Goal: Information Seeking & Learning: Find specific fact

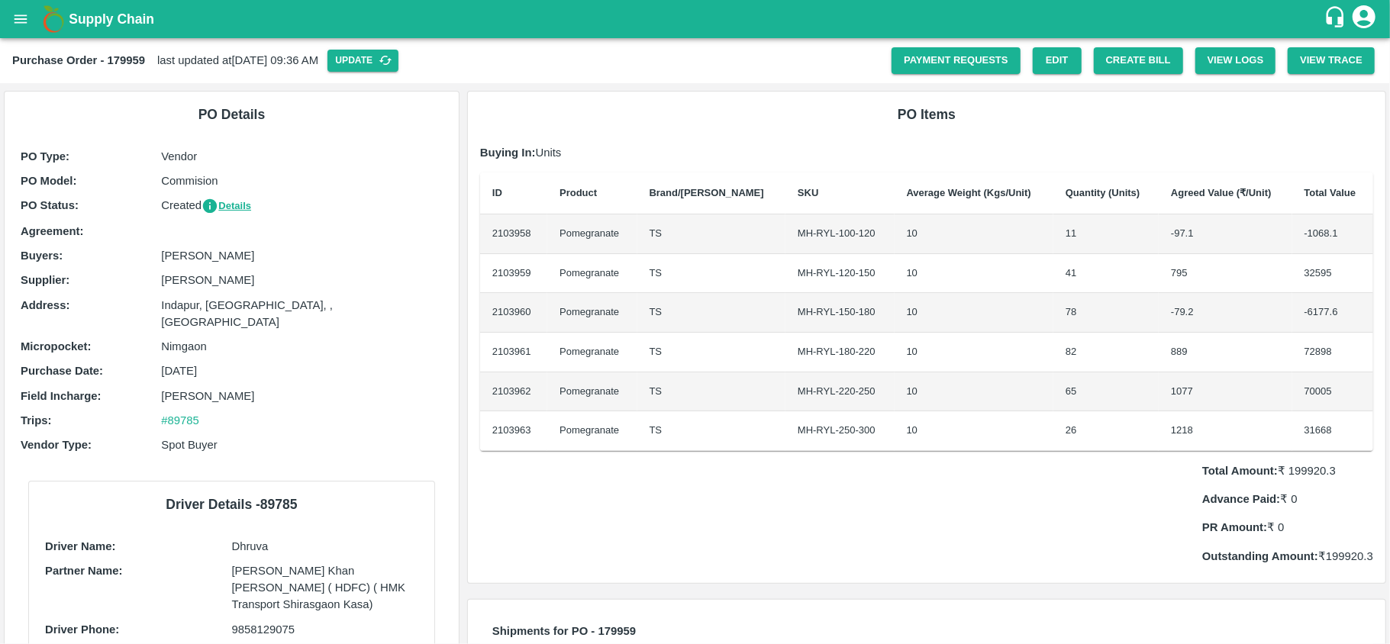
click at [385, 185] on p "Commision" at bounding box center [302, 180] width 282 height 17
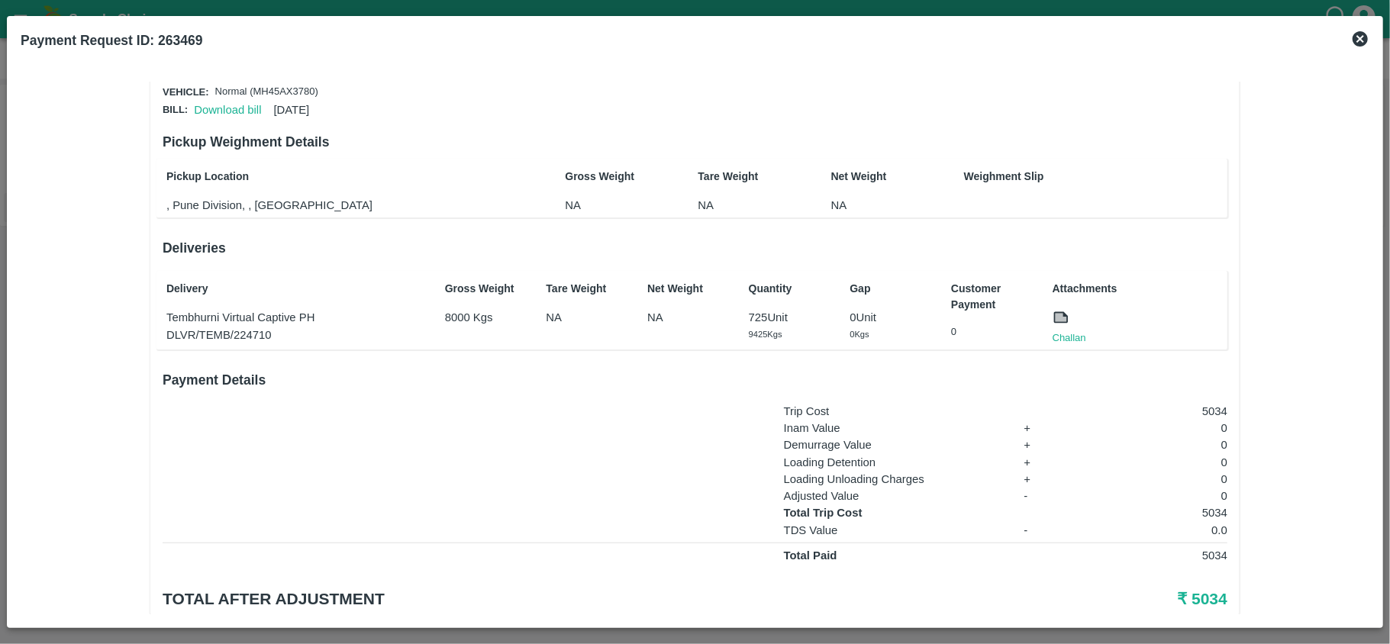
scroll to position [67, 0]
click at [195, 316] on p "Tembhurni Virtual Captive PH" at bounding box center [295, 316] width 259 height 17
copy p "Tembhurni"
click at [1367, 32] on icon at bounding box center [1360, 39] width 18 height 18
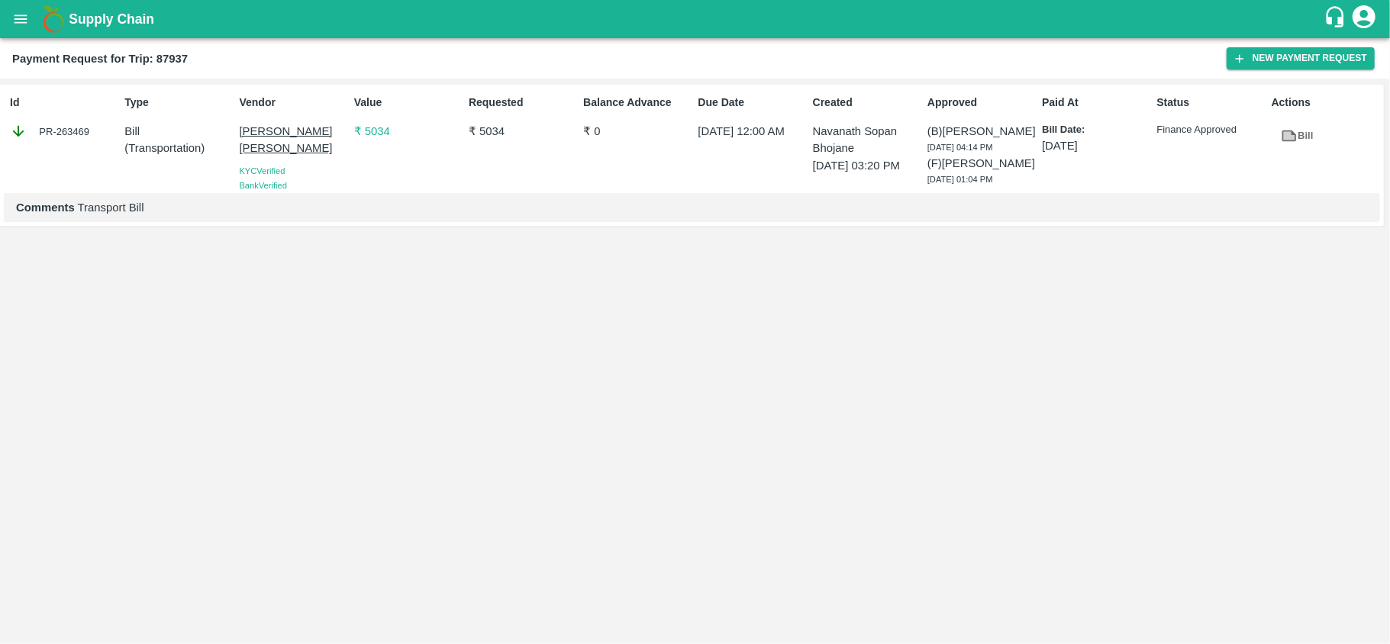
click at [17, 17] on icon "open drawer" at bounding box center [20, 19] width 17 height 17
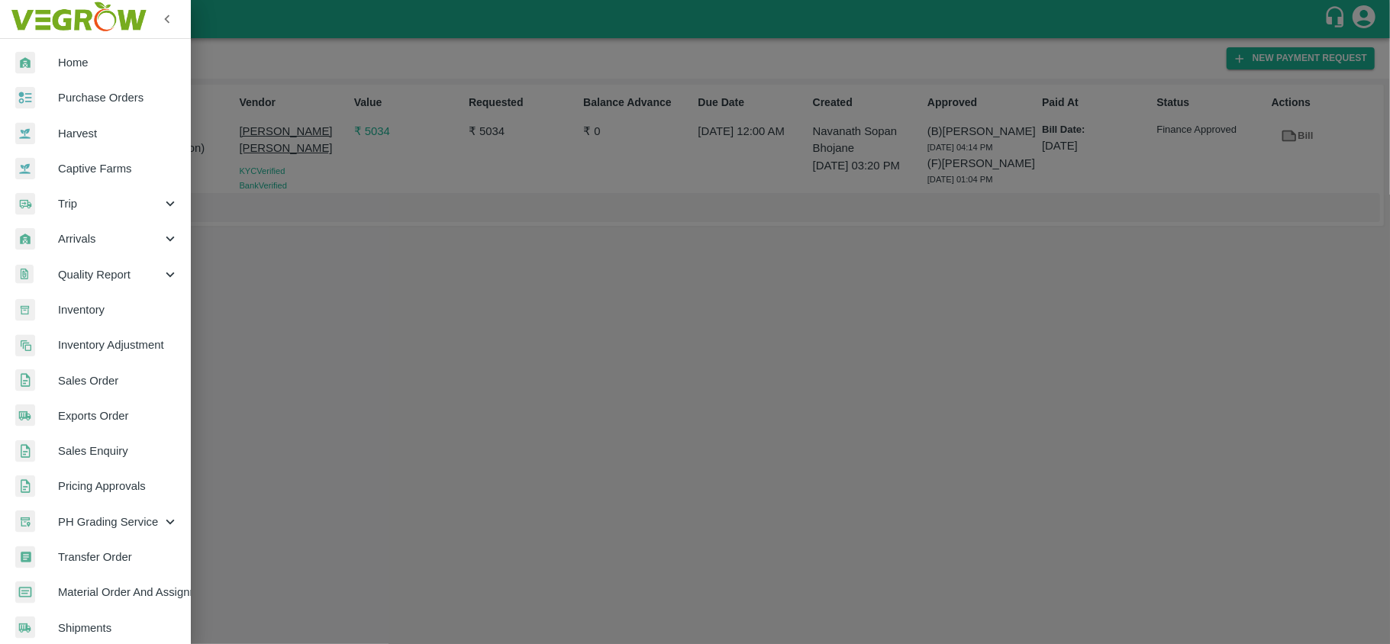
click at [125, 105] on span "Purchase Orders" at bounding box center [118, 97] width 121 height 17
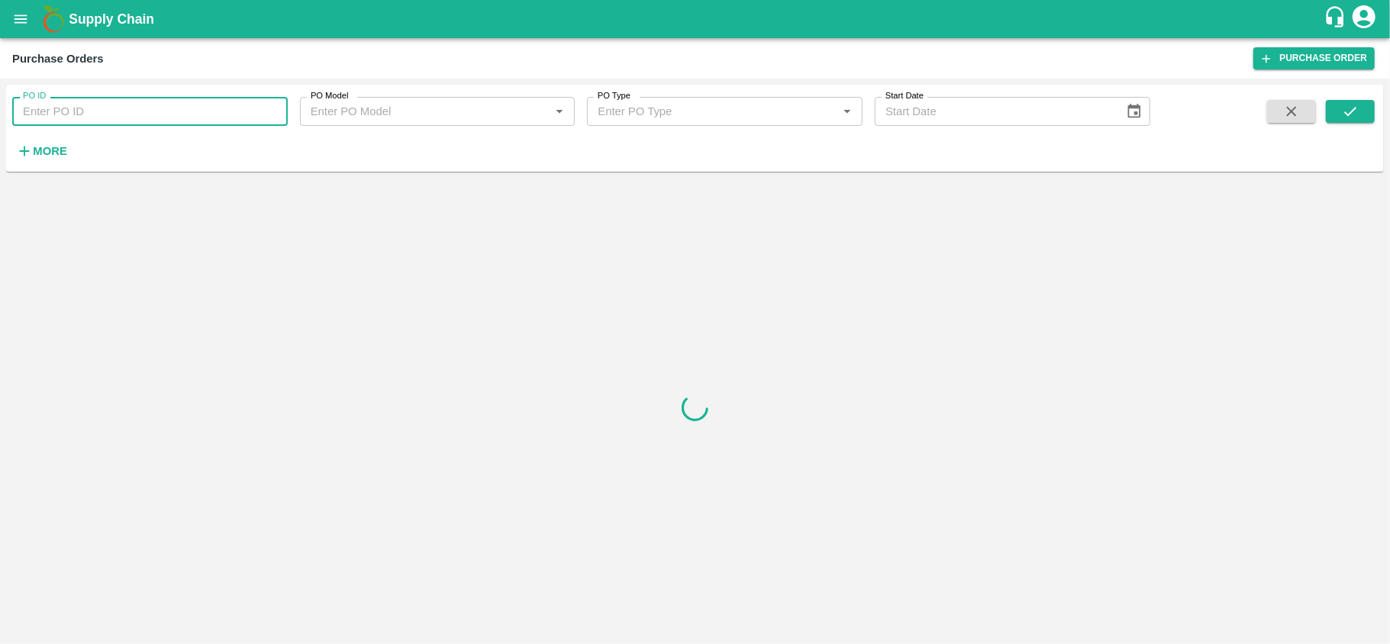
click at [156, 111] on input "PO ID" at bounding box center [149, 111] width 275 height 29
paste input "177995"
click at [1352, 108] on icon "submit" at bounding box center [1349, 111] width 17 height 17
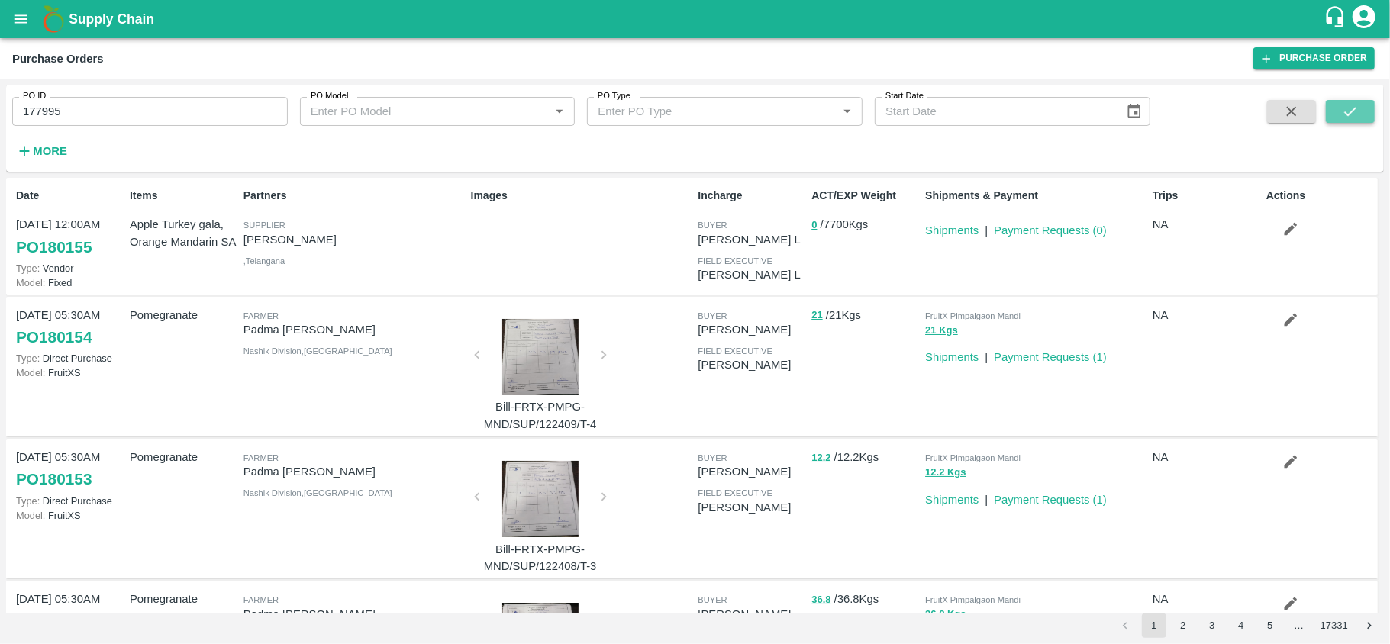
click at [1353, 110] on icon "submit" at bounding box center [1350, 111] width 12 height 9
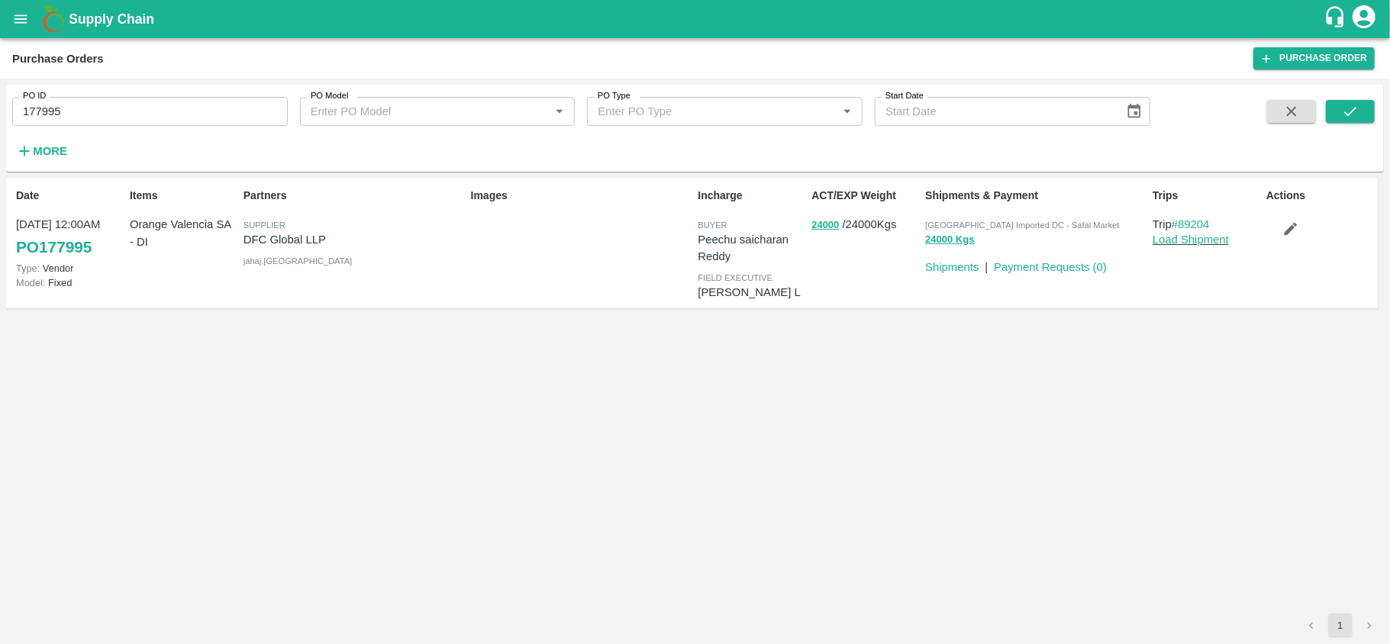
click at [267, 237] on p "DFC Global LLP" at bounding box center [353, 239] width 221 height 17
copy p "DFC Global LLP"
click at [160, 111] on input "177995" at bounding box center [149, 111] width 275 height 29
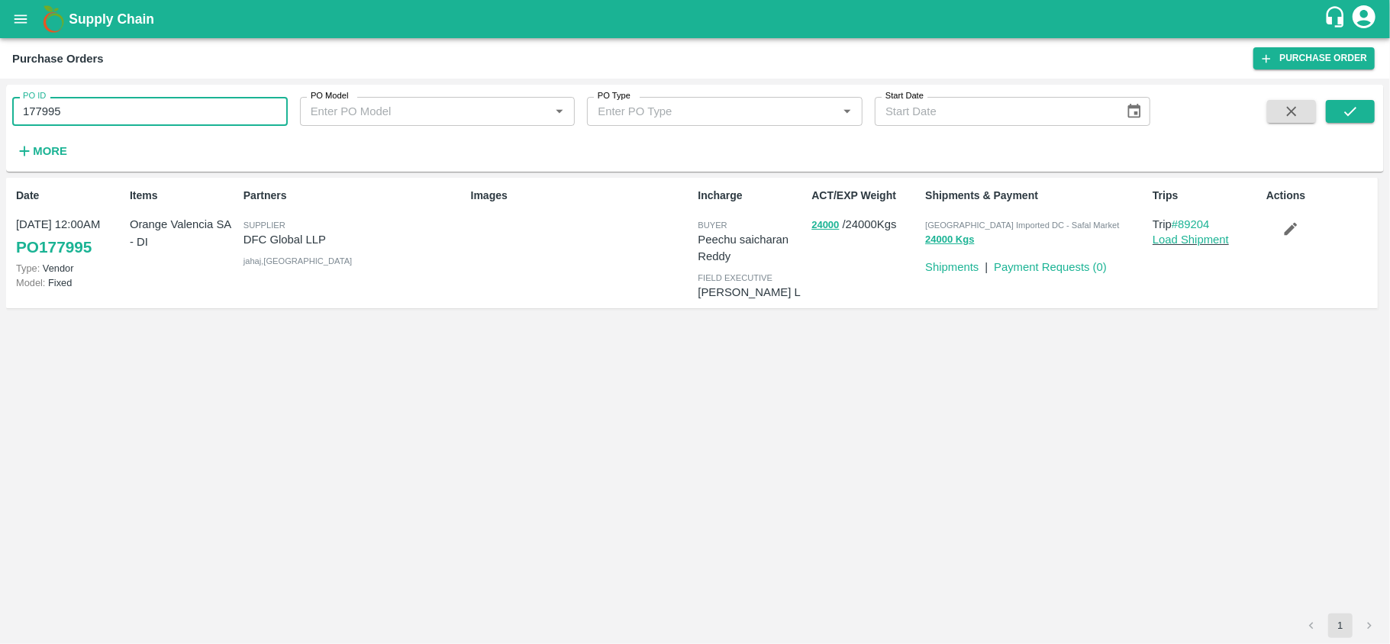
click at [160, 111] on input "177995" at bounding box center [149, 111] width 275 height 29
click at [1029, 227] on span "[GEOGRAPHIC_DATA] Imported DC - Safal Market" at bounding box center [1022, 225] width 194 height 9
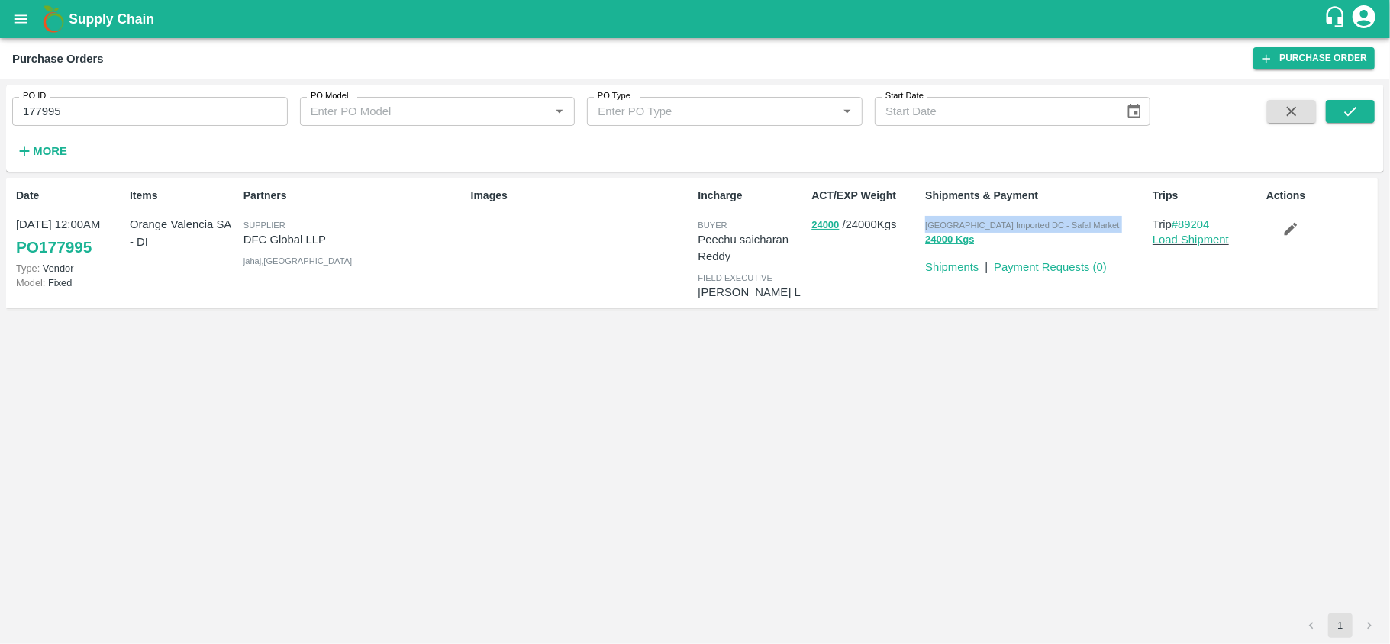
click at [1029, 227] on span "[GEOGRAPHIC_DATA] Imported DC - Safal Market" at bounding box center [1022, 225] width 194 height 9
copy p "[GEOGRAPHIC_DATA] Imported DC - Safal Market 24000 Kgs"
click at [821, 223] on button "24000" at bounding box center [824, 226] width 27 height 18
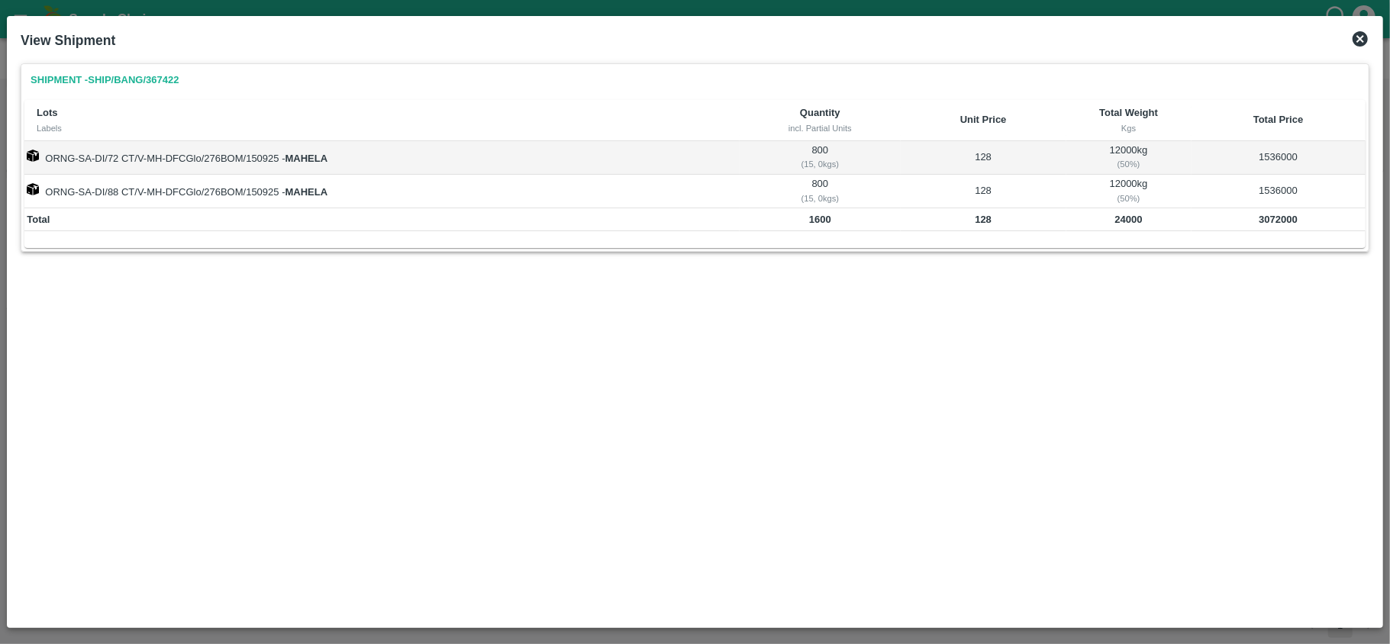
click at [820, 217] on b "1600" at bounding box center [820, 219] width 22 height 11
copy b "1600"
click at [1129, 224] on b "24000" at bounding box center [1128, 219] width 27 height 11
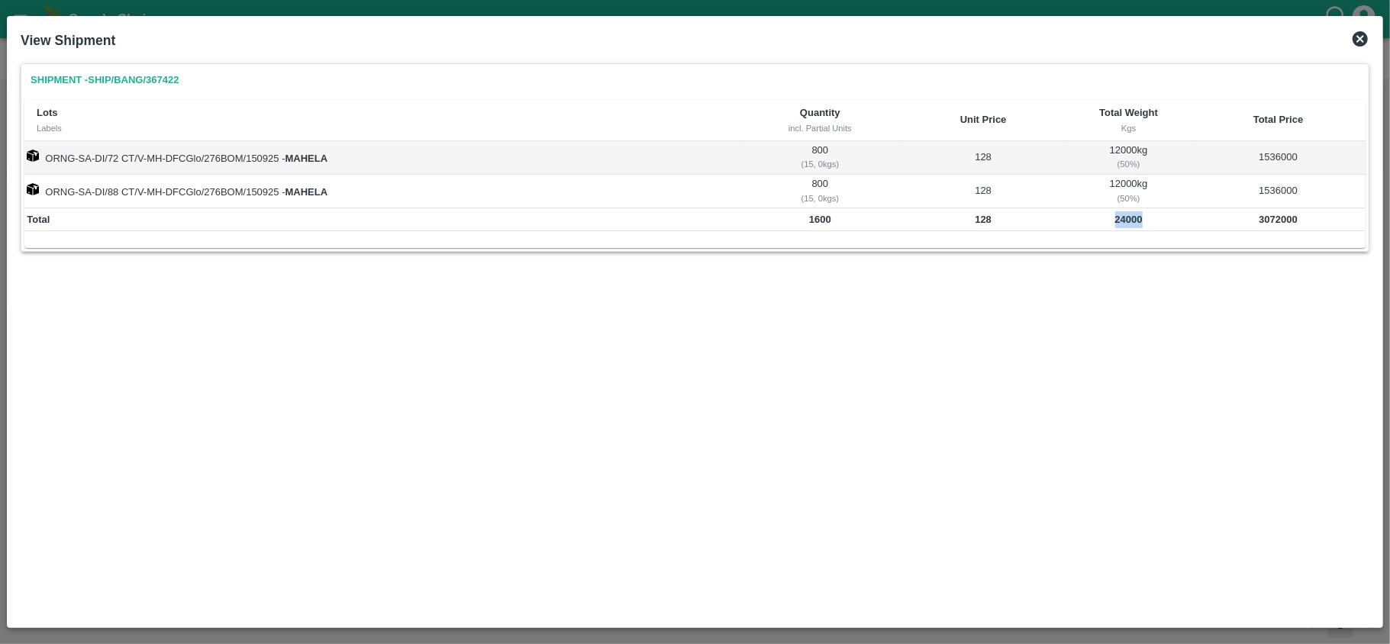
copy b "24000"
click at [1361, 35] on icon at bounding box center [1359, 38] width 15 height 15
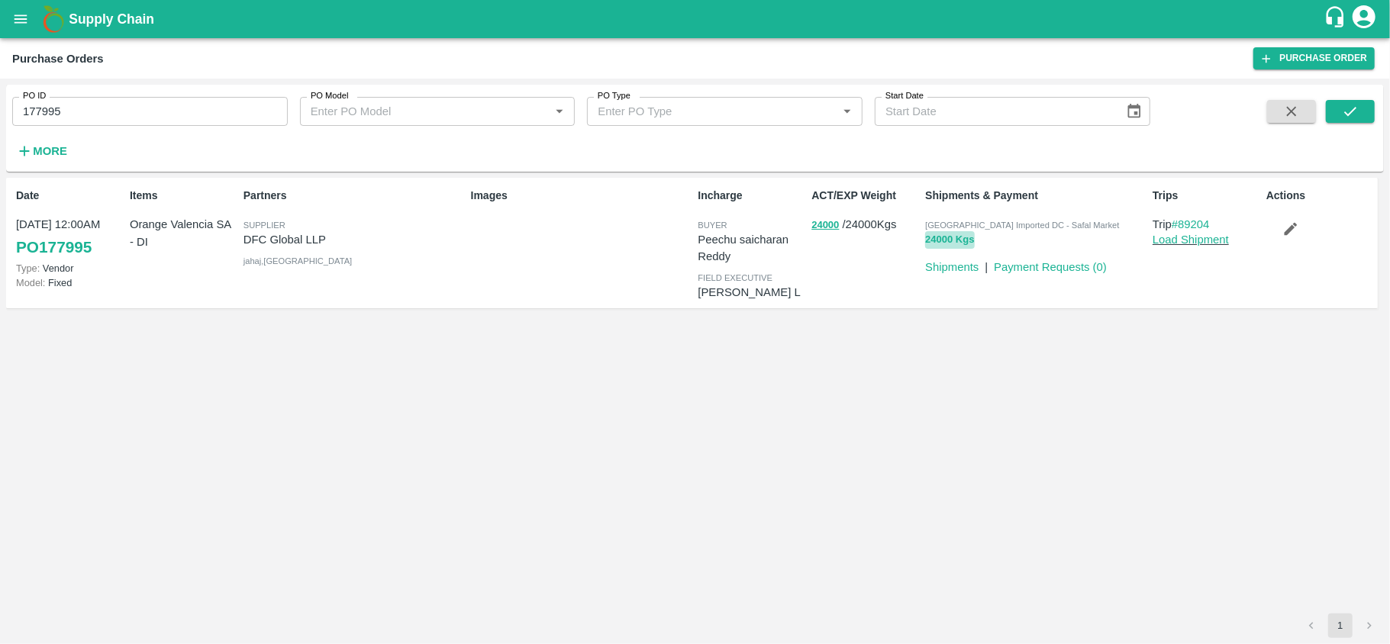
click at [946, 243] on button "24000 Kgs" at bounding box center [949, 240] width 49 height 18
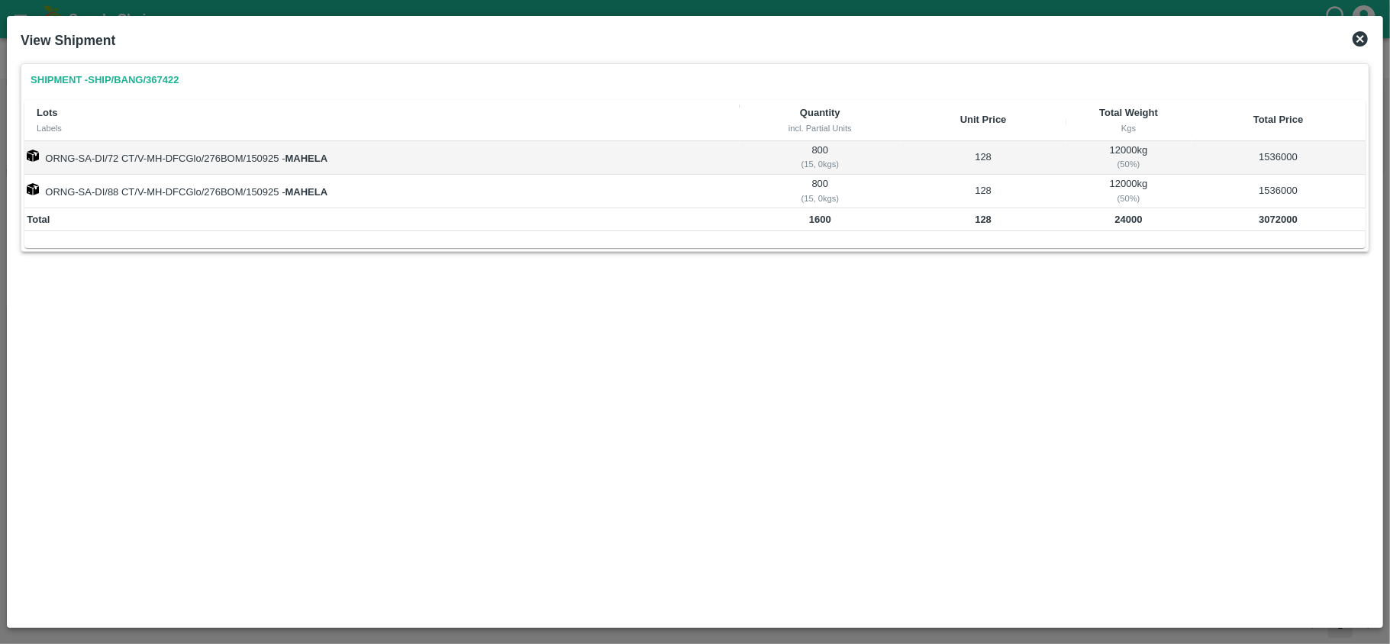
click at [1364, 40] on icon at bounding box center [1359, 38] width 15 height 15
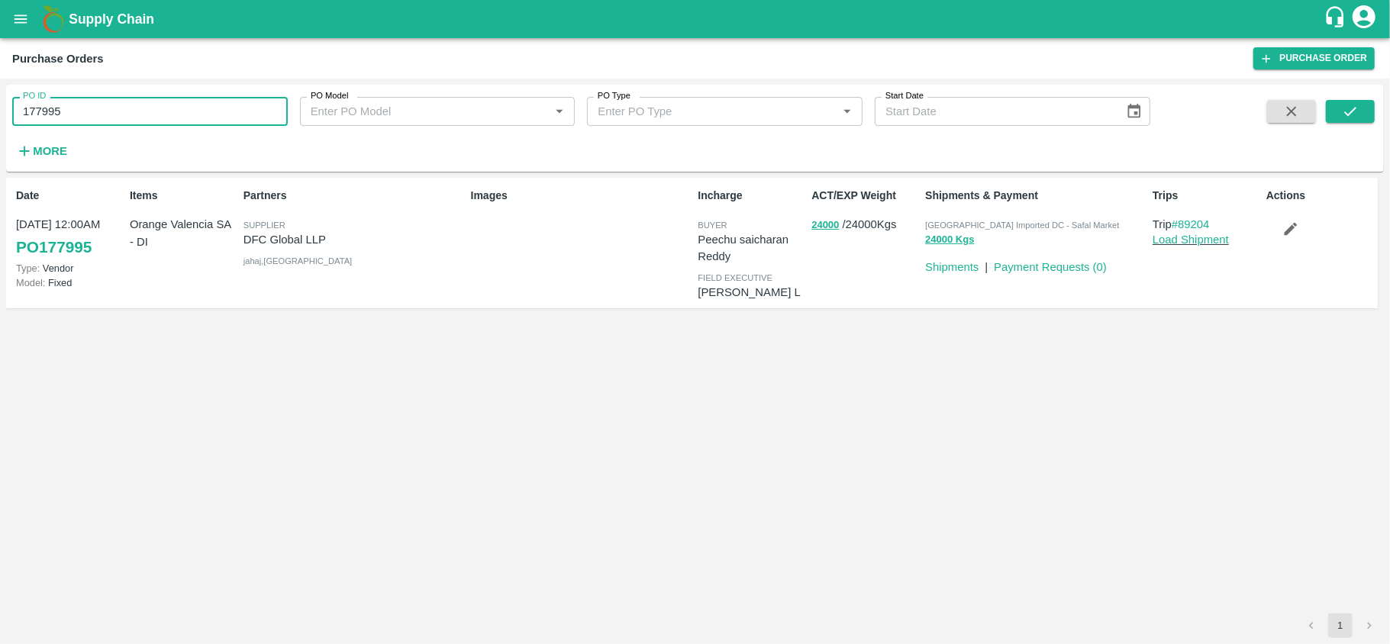
click at [117, 113] on input "177995" at bounding box center [149, 111] width 275 height 29
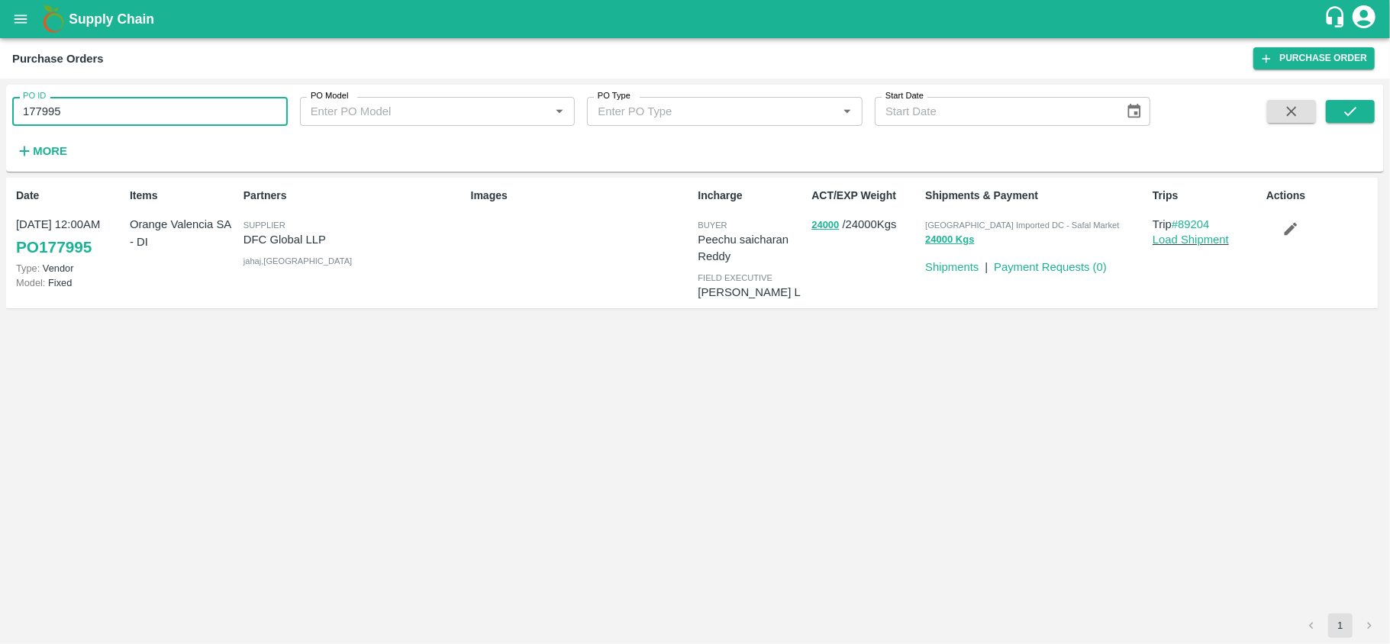
paste input "text"
type input "173704"
click at [1355, 114] on icon "submit" at bounding box center [1349, 111] width 17 height 17
click at [977, 226] on span "[GEOGRAPHIC_DATA] Imported DC" at bounding box center [994, 225] width 139 height 9
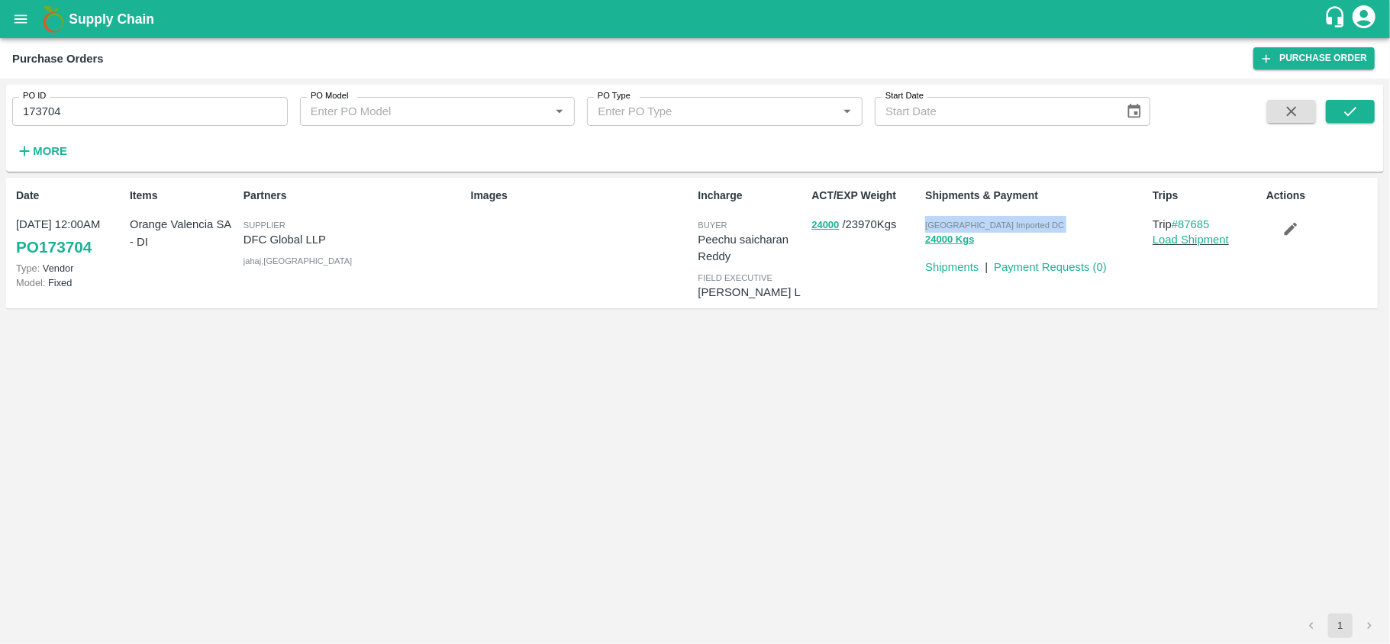
click at [977, 226] on span "[GEOGRAPHIC_DATA] Imported DC" at bounding box center [994, 225] width 139 height 9
copy p "[GEOGRAPHIC_DATA] Imported DC 24000 Kgs"
click at [816, 226] on button "24000" at bounding box center [824, 226] width 27 height 18
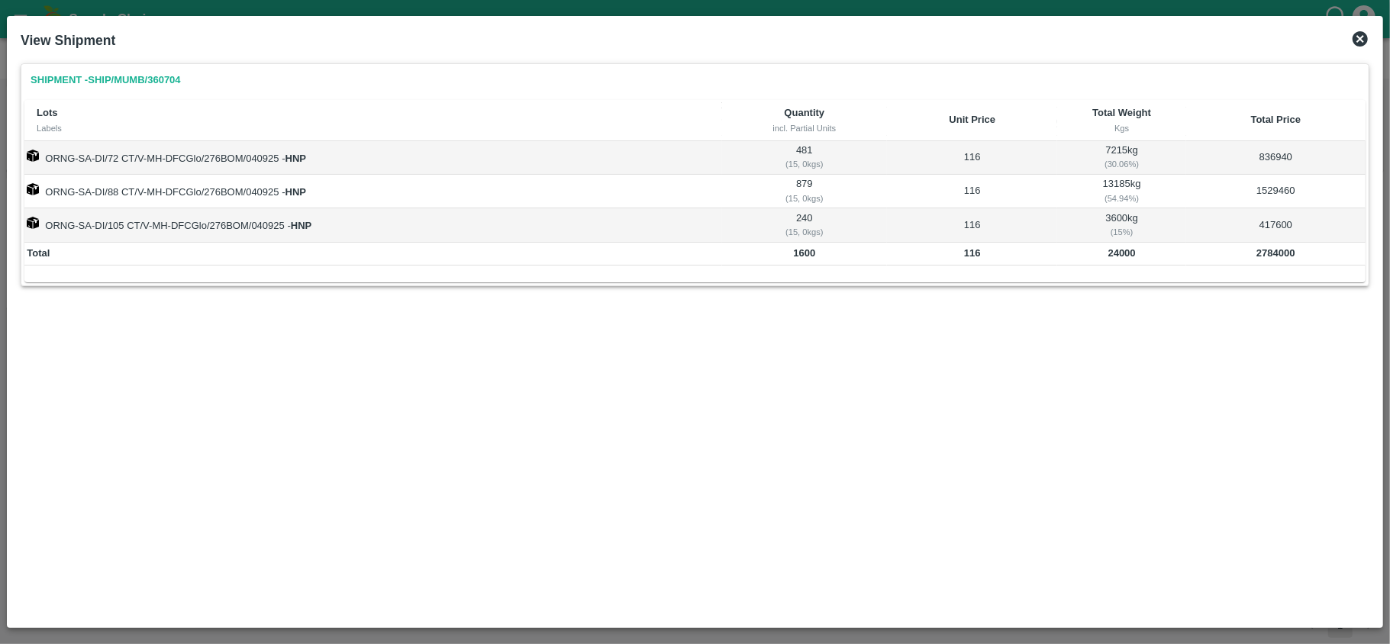
click at [1362, 40] on icon at bounding box center [1359, 38] width 15 height 15
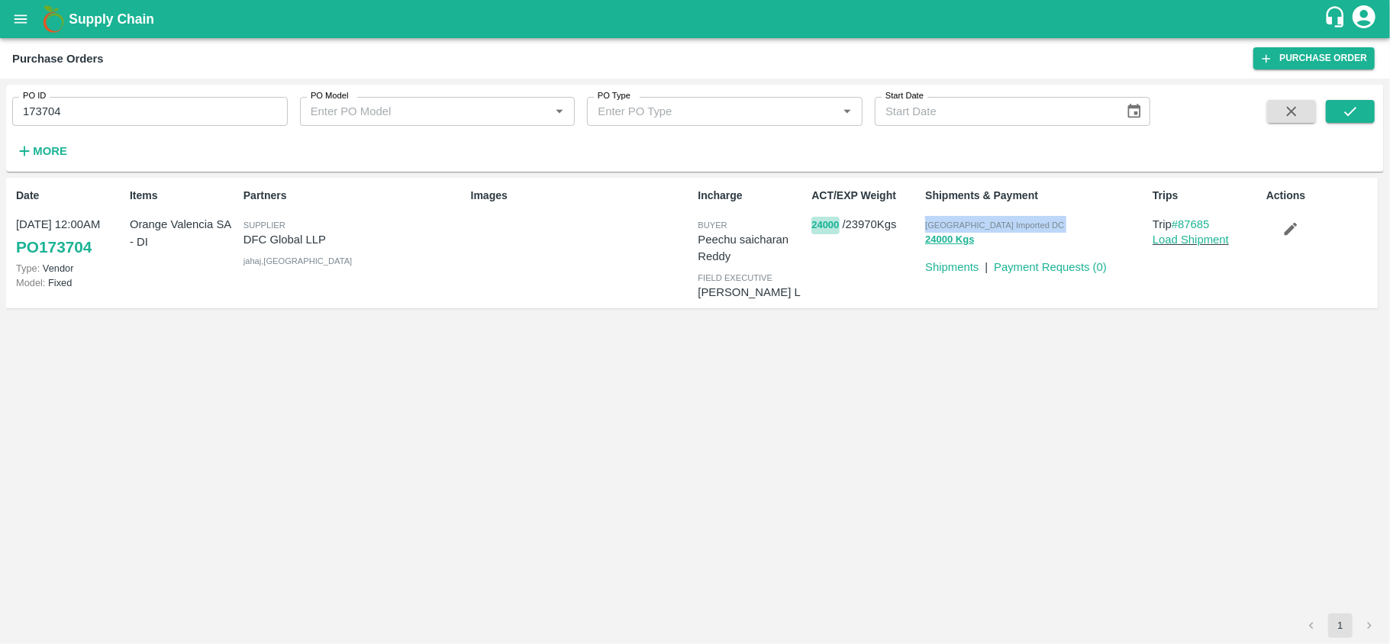
click at [829, 227] on button "24000" at bounding box center [824, 226] width 27 height 18
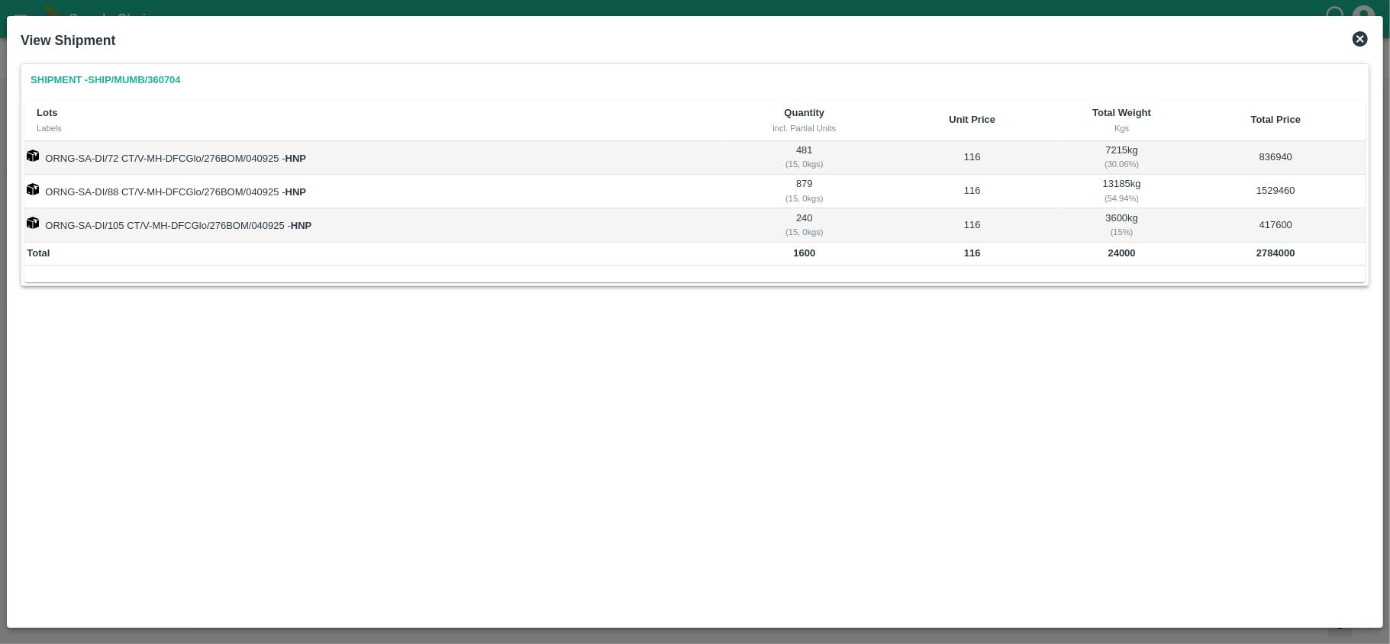
click at [1361, 40] on icon at bounding box center [1360, 39] width 18 height 18
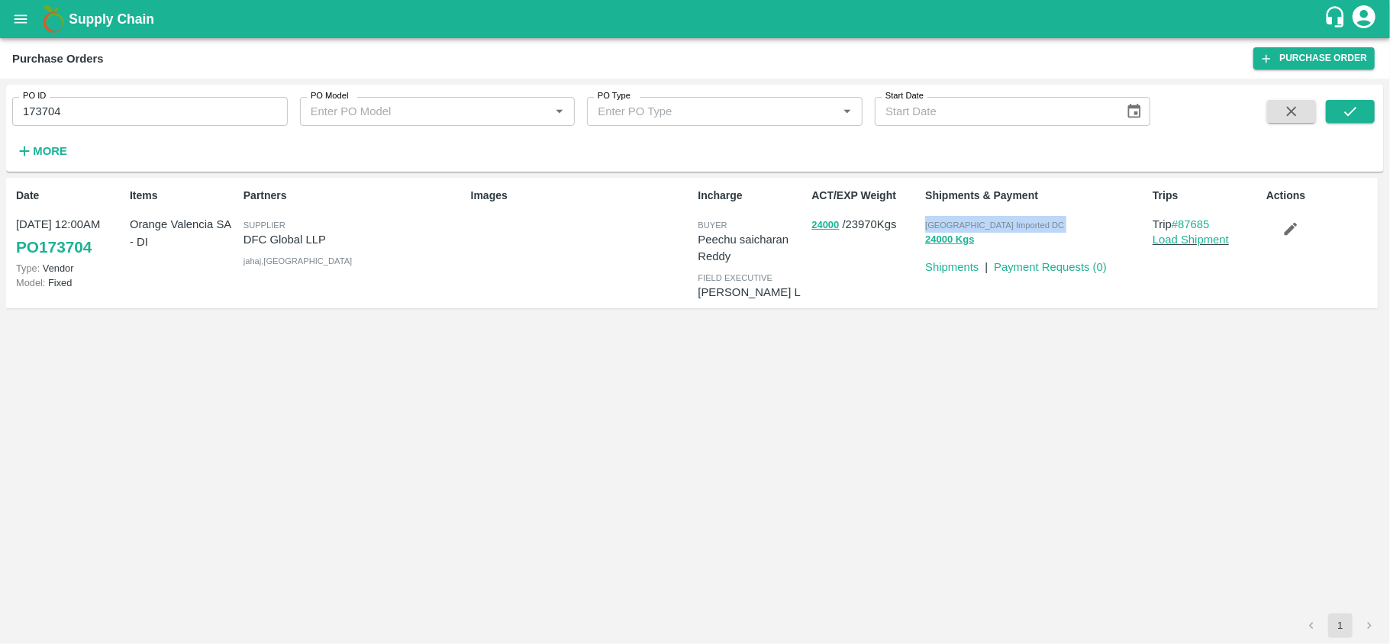
copy p "[GEOGRAPHIC_DATA] Imported DC 24000 Kgs"
click at [139, 114] on input "173704" at bounding box center [149, 111] width 275 height 29
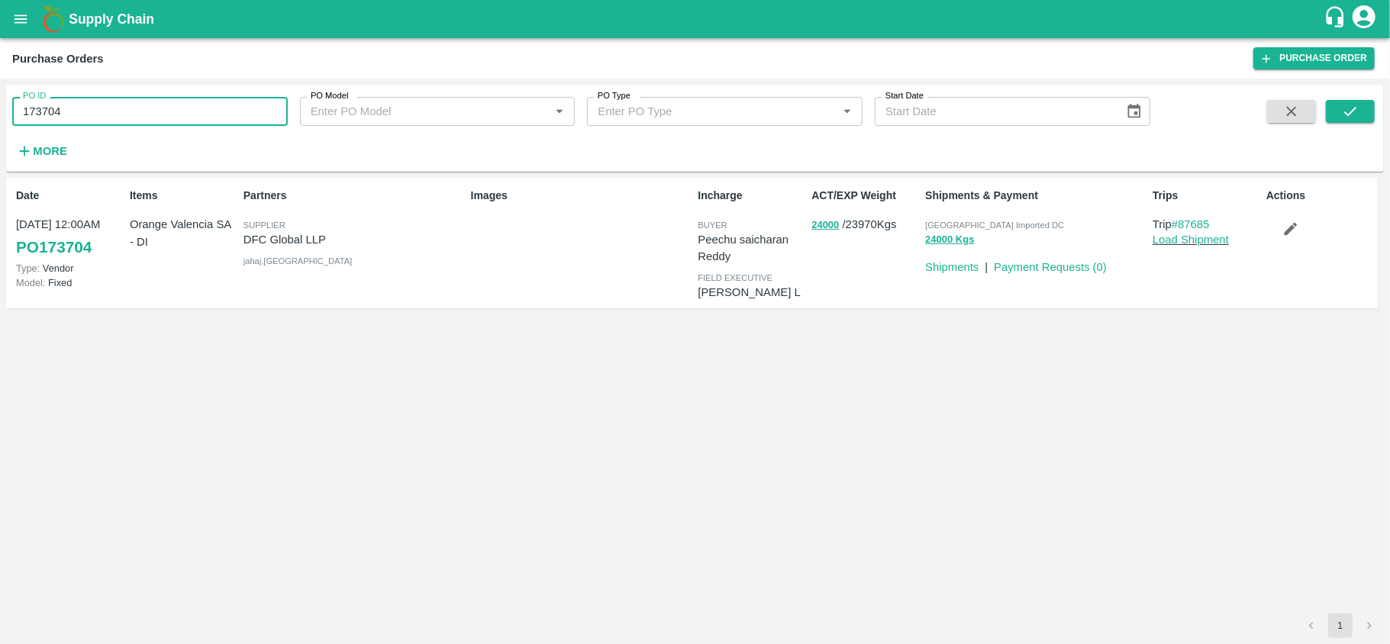
drag, startPoint x: 60, startPoint y: 111, endPoint x: 20, endPoint y: 108, distance: 39.7
click at [20, 108] on input "173704" at bounding box center [149, 111] width 275 height 29
click at [825, 226] on button "24000" at bounding box center [824, 226] width 27 height 18
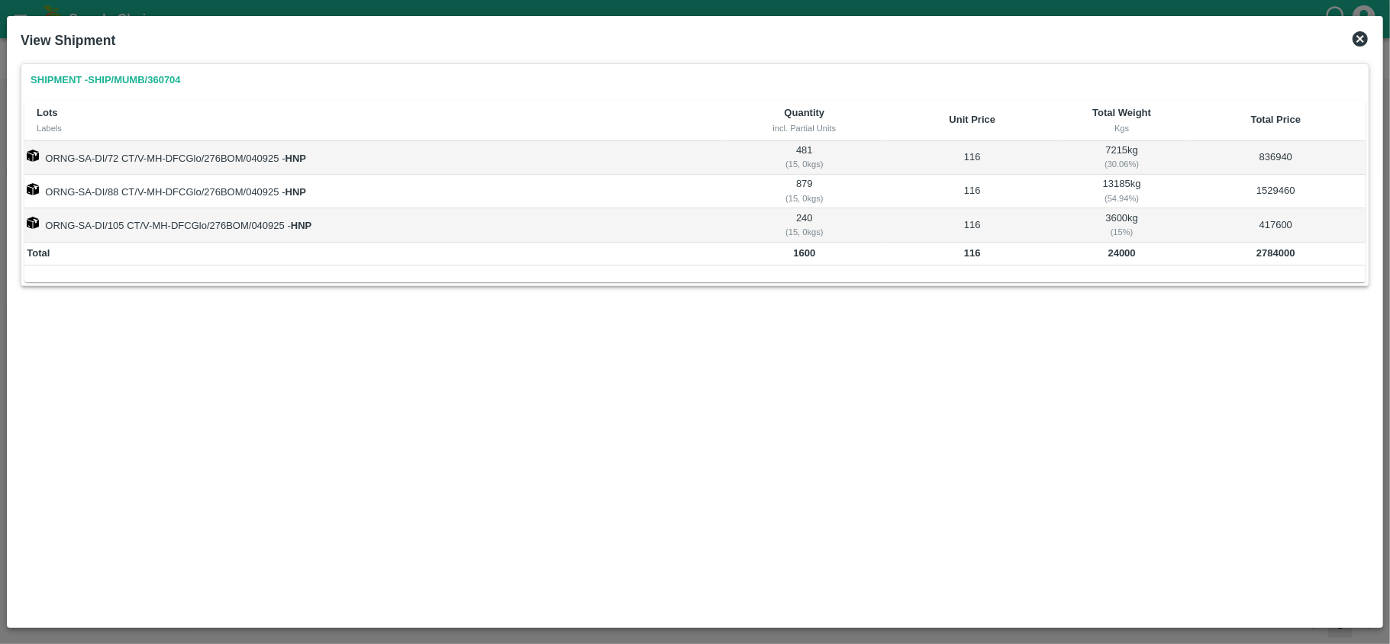
click at [1357, 41] on icon at bounding box center [1360, 39] width 18 height 18
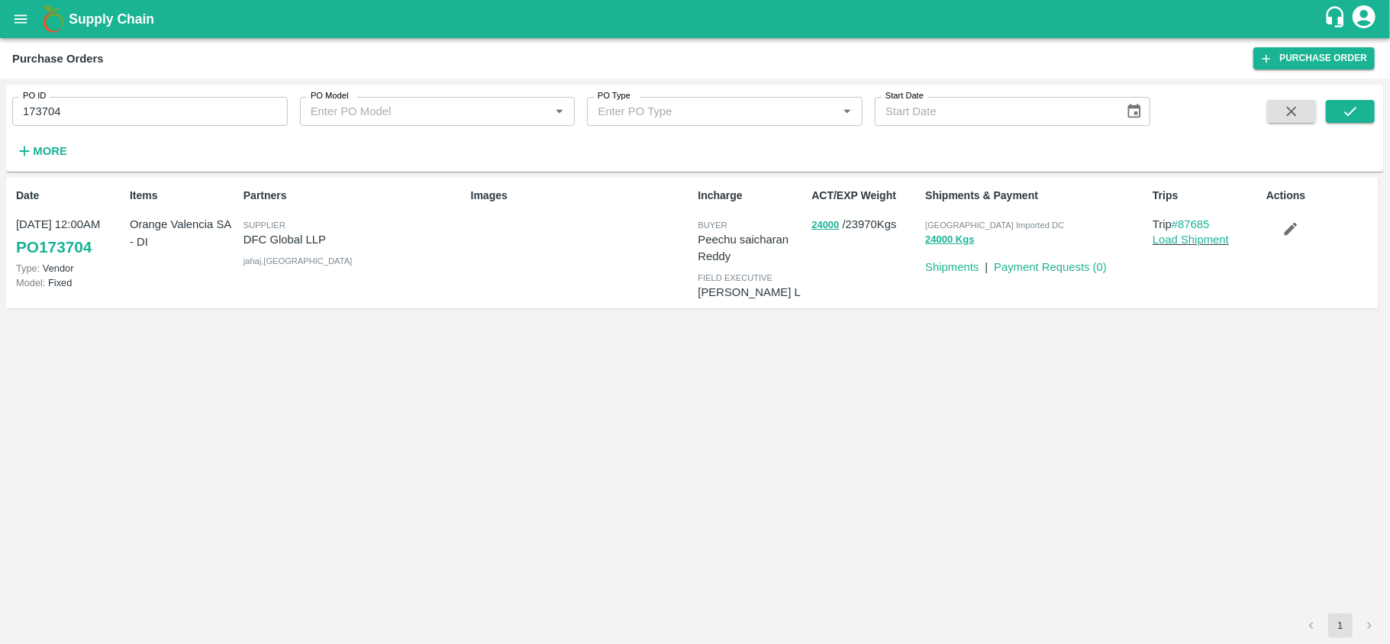
click at [108, 111] on input "173704" at bounding box center [149, 111] width 275 height 29
paste input "text"
click at [1359, 111] on button "submit" at bounding box center [1349, 111] width 49 height 23
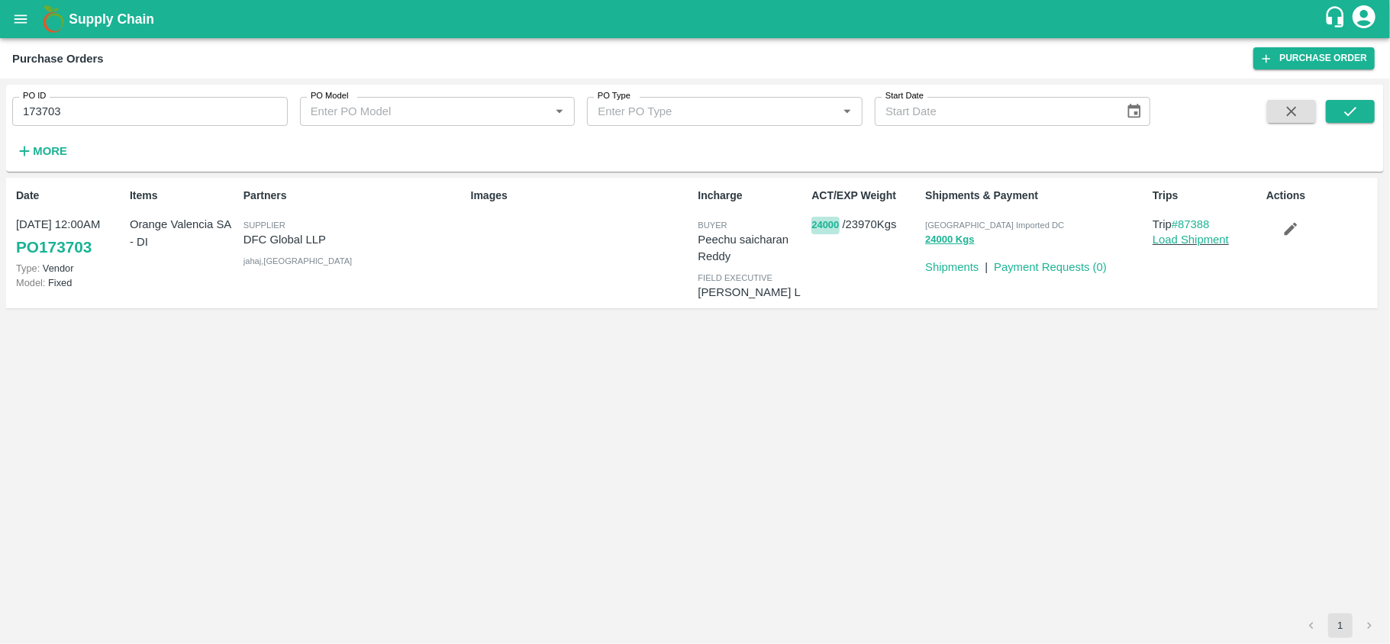
click at [819, 226] on button "24000" at bounding box center [824, 226] width 27 height 18
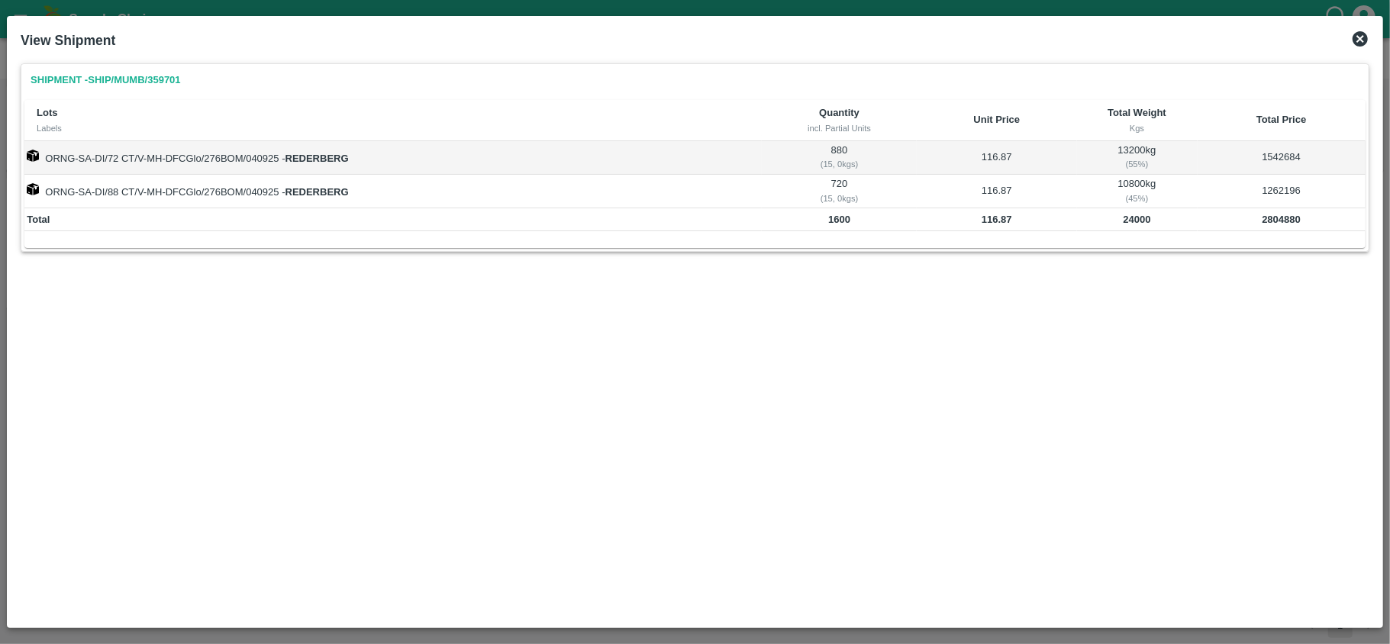
click at [1362, 34] on icon at bounding box center [1359, 38] width 15 height 15
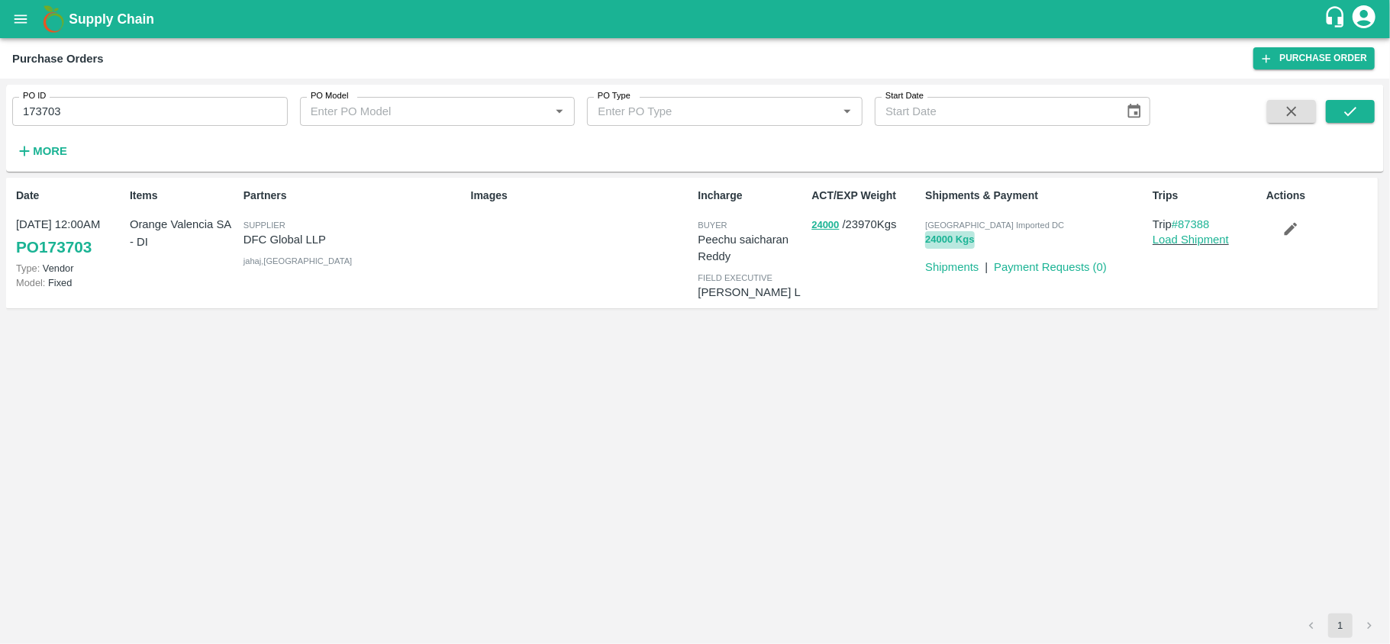
click at [943, 245] on button "24000 Kgs" at bounding box center [949, 240] width 49 height 18
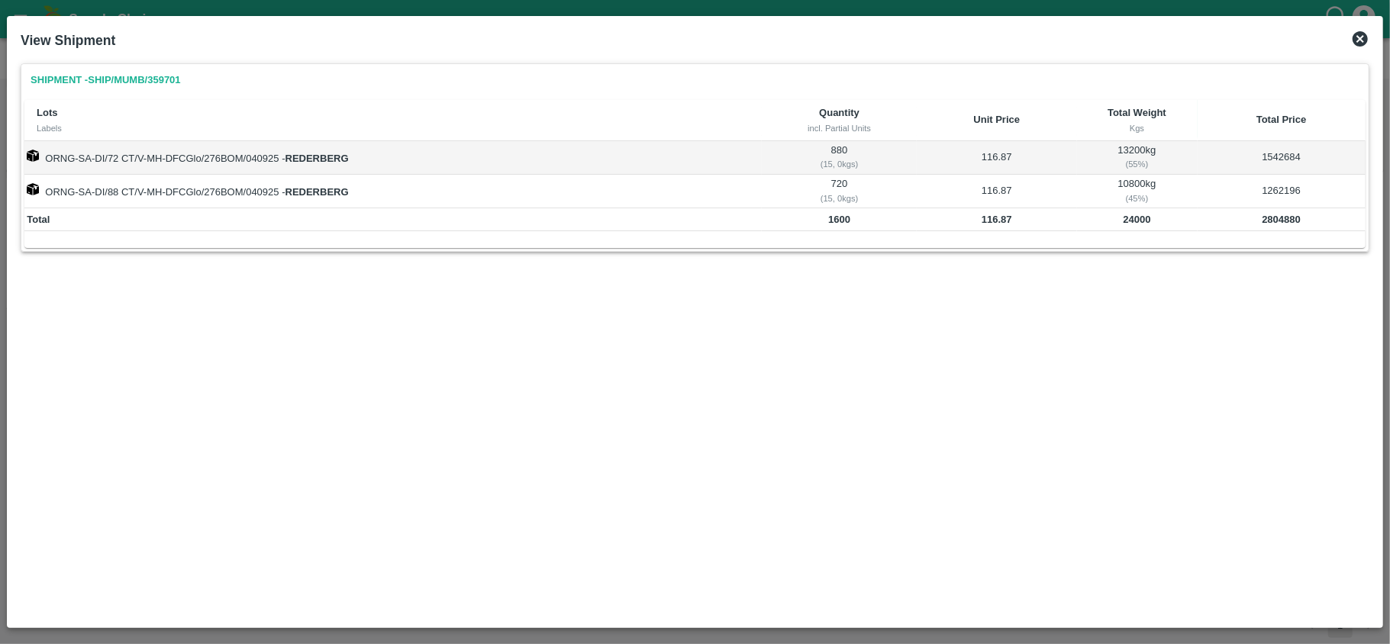
click at [1363, 38] on icon at bounding box center [1359, 38] width 15 height 15
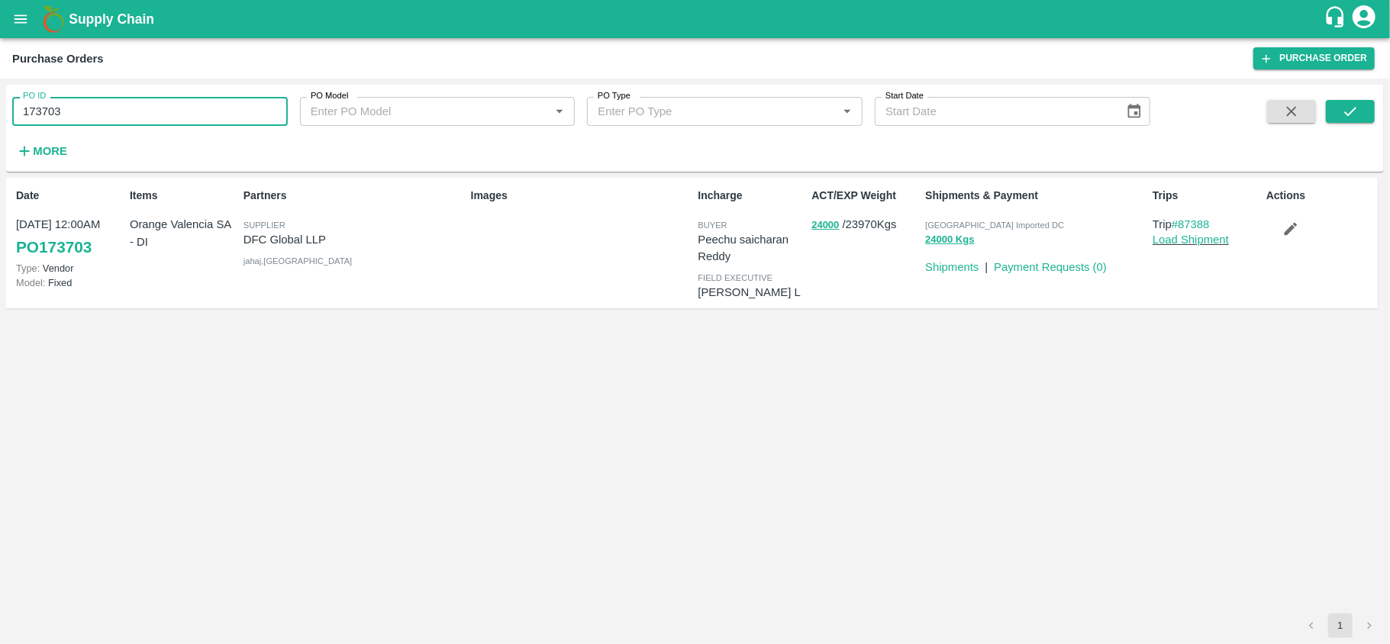
click at [127, 105] on input "173703" at bounding box center [149, 111] width 275 height 29
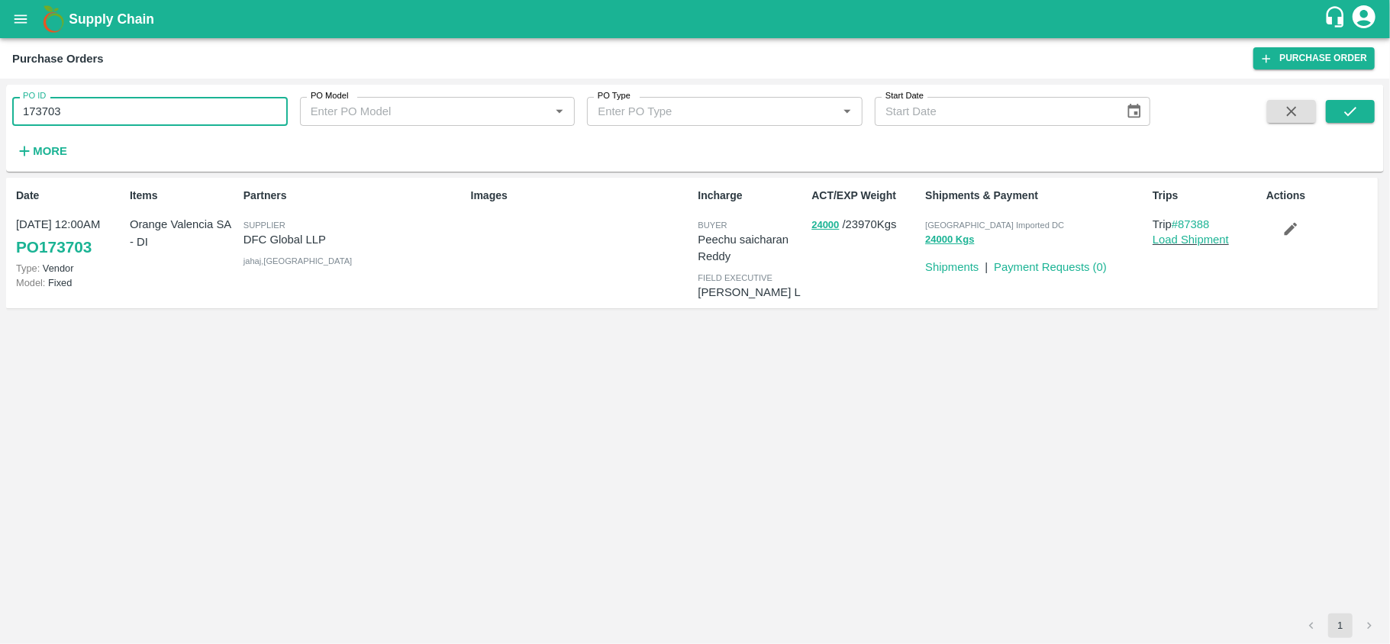
paste input "text"
type input "178480"
click at [1348, 113] on icon "submit" at bounding box center [1349, 111] width 17 height 17
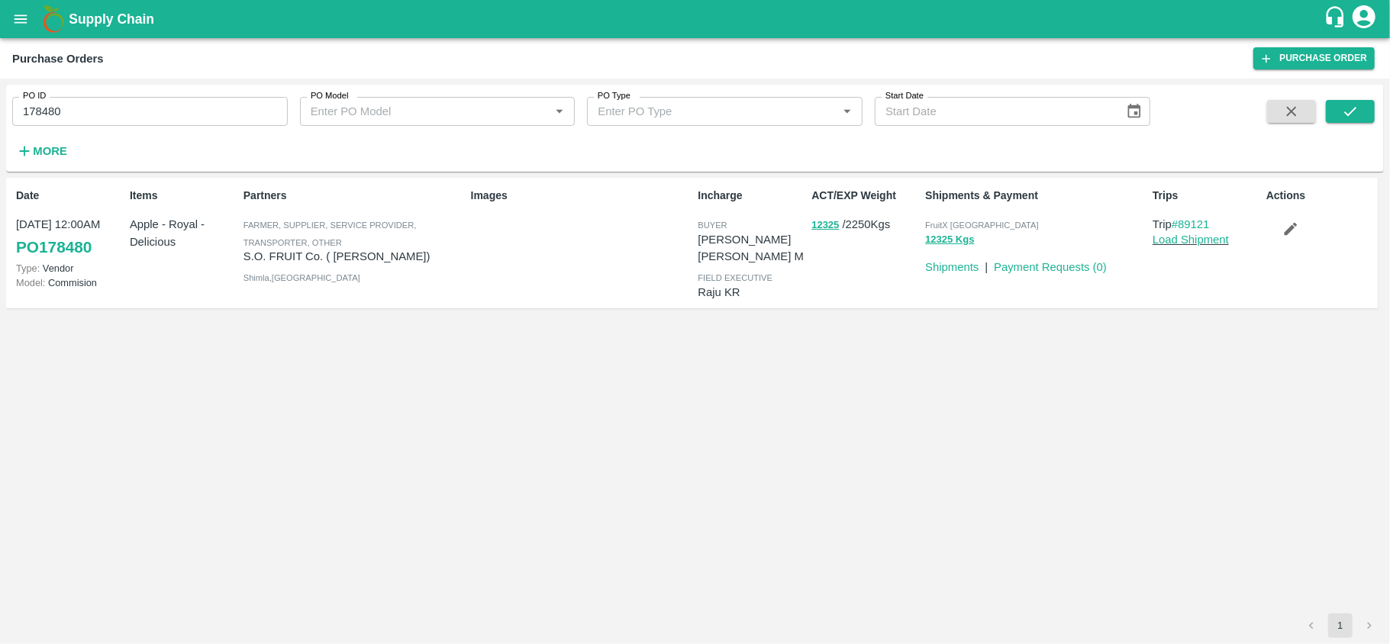
click at [241, 254] on div "Partners Farmer, Supplier, Service Provider, Transporter, Other S.O. FRUIT Co. …" at bounding box center [350, 243] width 227 height 122
drag, startPoint x: 244, startPoint y: 255, endPoint x: 422, endPoint y: 255, distance: 177.8
click at [422, 255] on p "S.O. FRUIT Co. ( [PERSON_NAME])" at bounding box center [353, 256] width 221 height 17
copy p "S.O. FRUIT Co. ( [PERSON_NAME])"
click at [143, 111] on input "178480" at bounding box center [149, 111] width 275 height 29
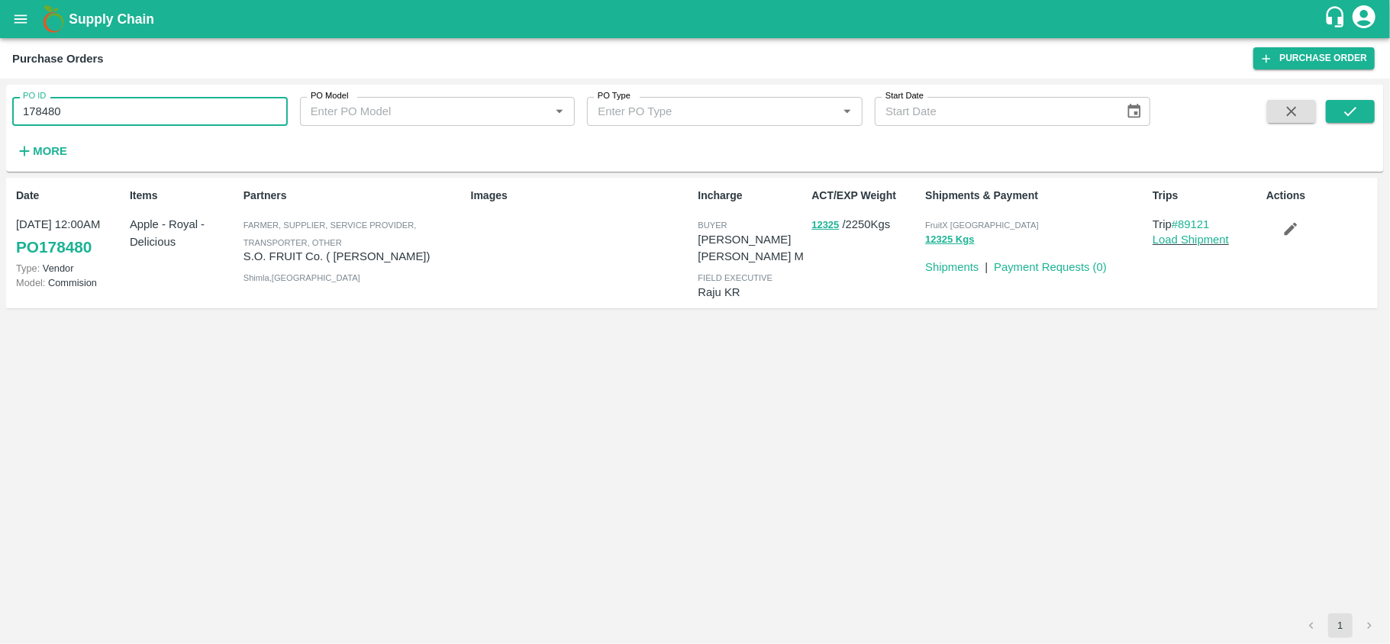
click at [143, 111] on input "178480" at bounding box center [149, 111] width 275 height 29
click at [86, 107] on input "178480" at bounding box center [149, 111] width 275 height 29
drag, startPoint x: 59, startPoint y: 111, endPoint x: 14, endPoint y: 111, distance: 45.0
click at [14, 111] on input "178480" at bounding box center [149, 111] width 275 height 29
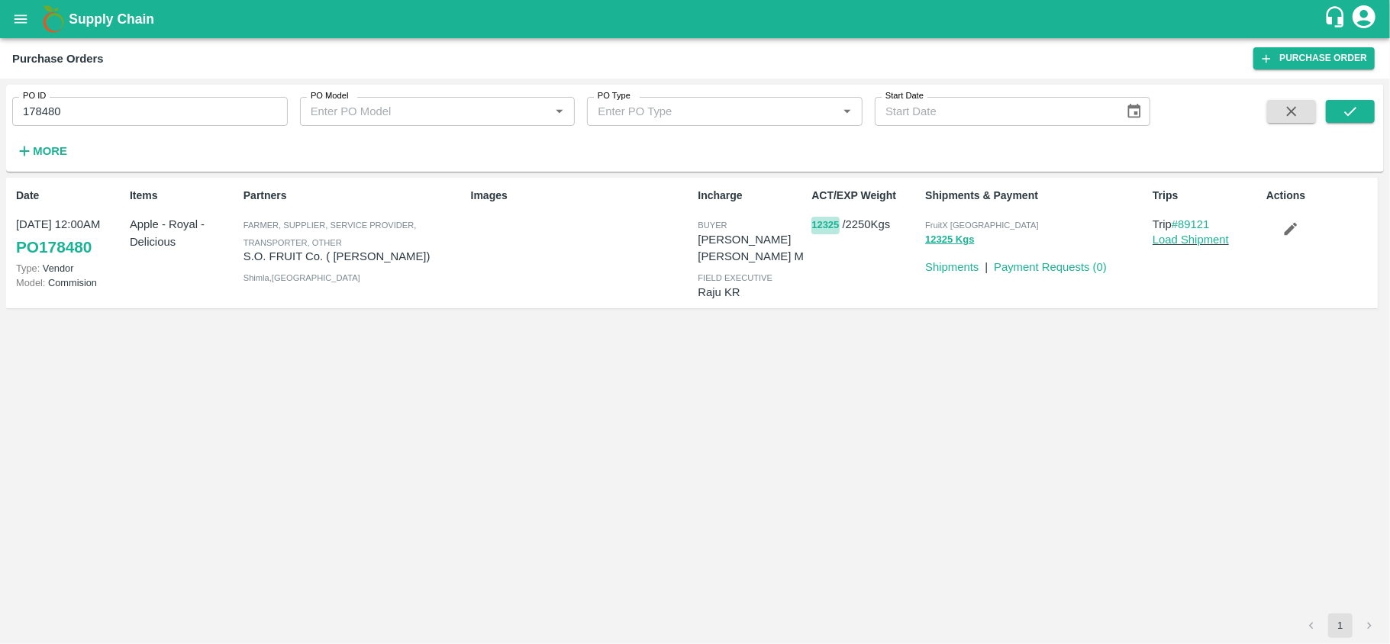
click at [826, 226] on button "12325" at bounding box center [824, 226] width 27 height 18
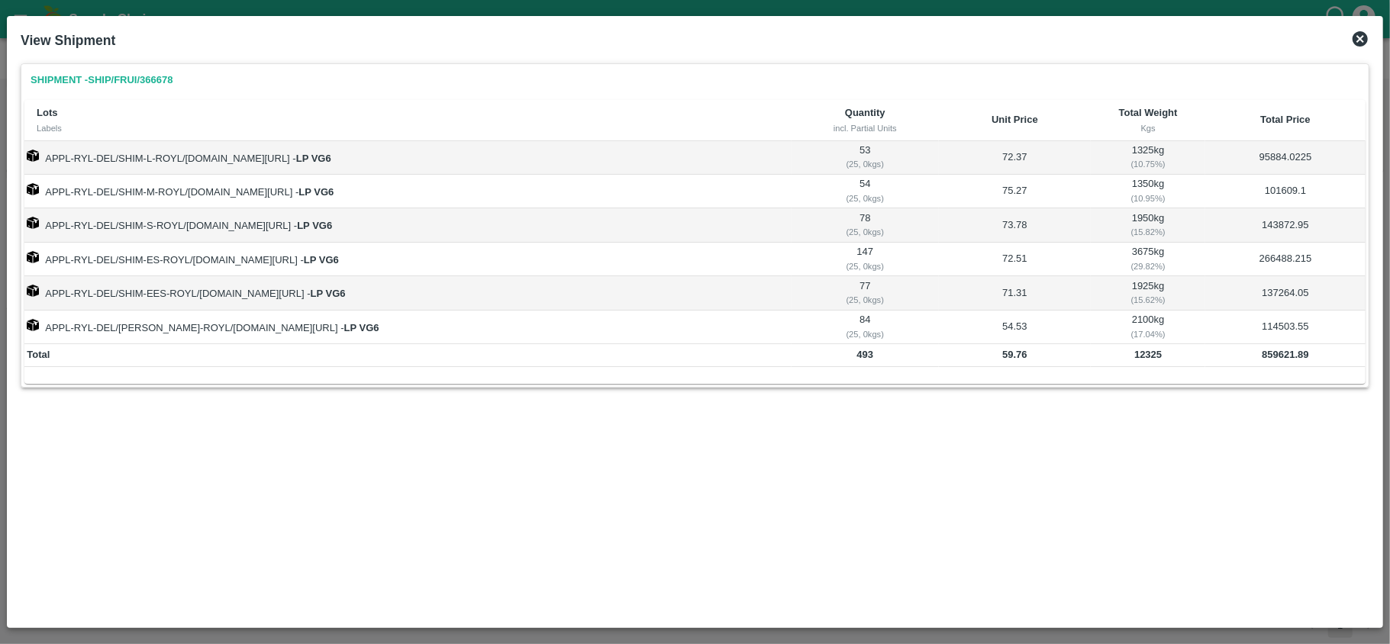
click at [1154, 356] on b "12325" at bounding box center [1147, 354] width 27 height 11
copy b "12325"
click at [1017, 358] on b "59.76" at bounding box center [1014, 354] width 25 height 11
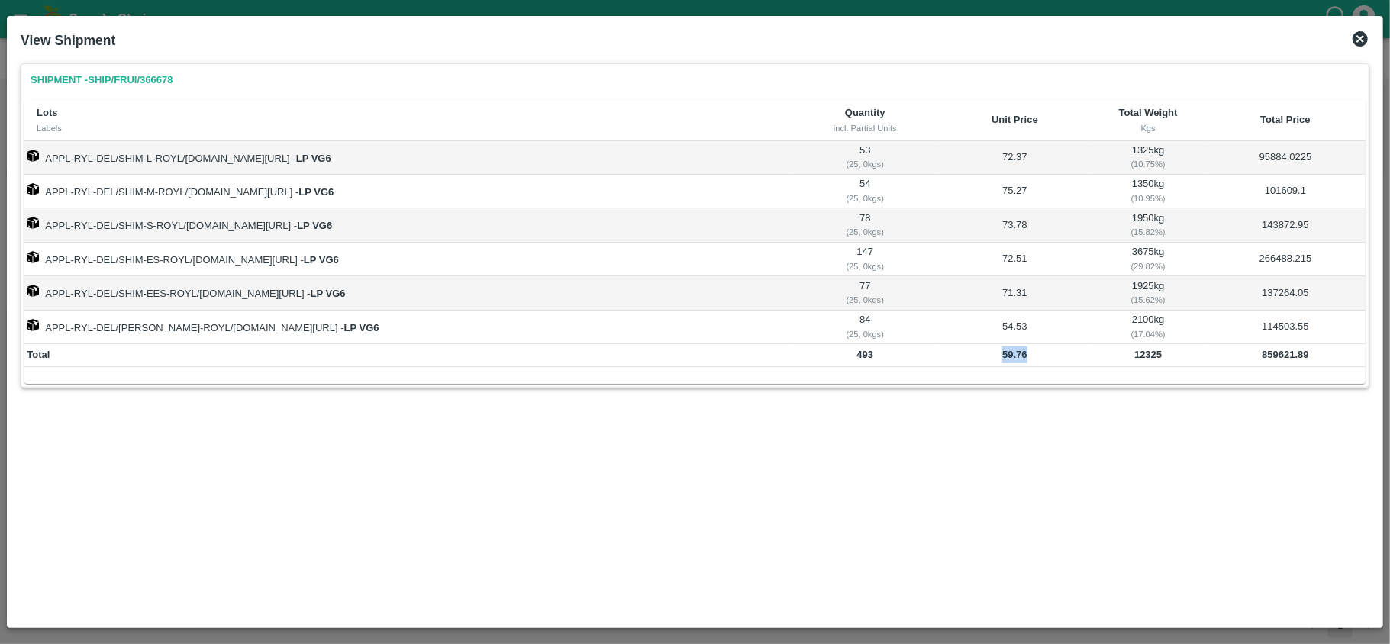
copy b "59.76"
click at [1154, 358] on b "12325" at bounding box center [1147, 354] width 27 height 11
click at [1274, 360] on b "859621.89" at bounding box center [1284, 354] width 47 height 11
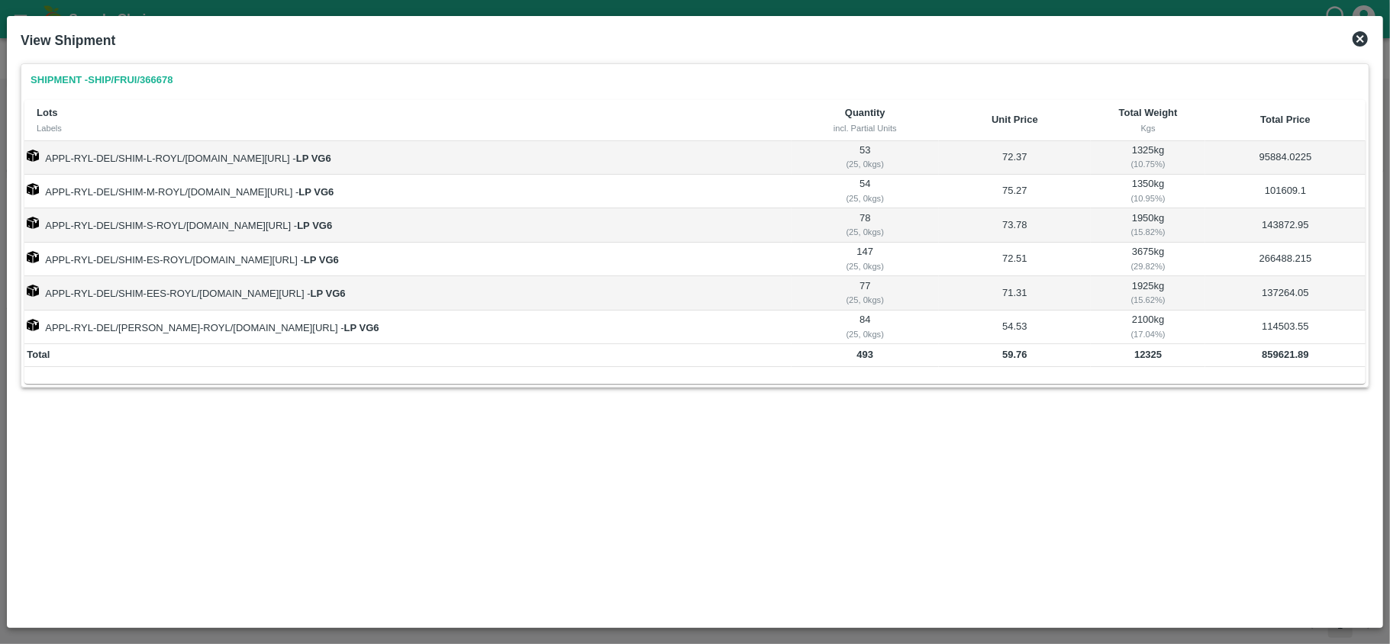
click at [1145, 363] on td "12325" at bounding box center [1147, 355] width 114 height 23
click at [1359, 37] on icon at bounding box center [1359, 38] width 15 height 15
